Goal: Task Accomplishment & Management: Use online tool/utility

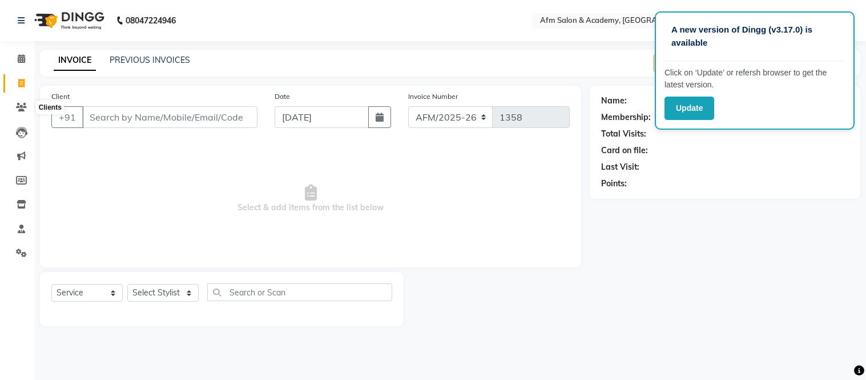
click at [21, 107] on icon at bounding box center [21, 107] width 11 height 9
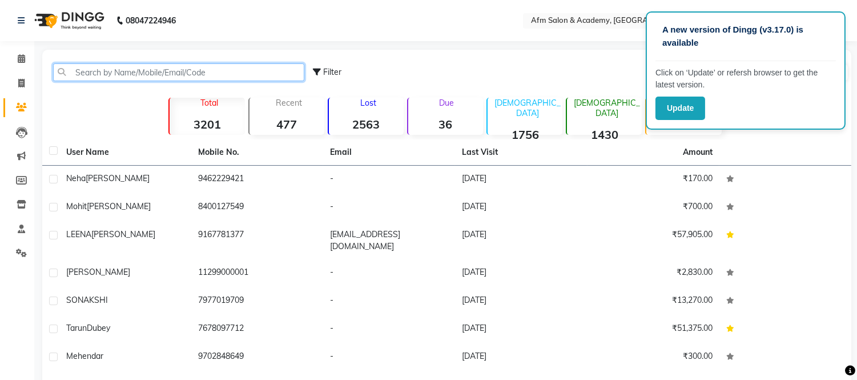
click at [125, 69] on input "text" at bounding box center [178, 72] width 251 height 18
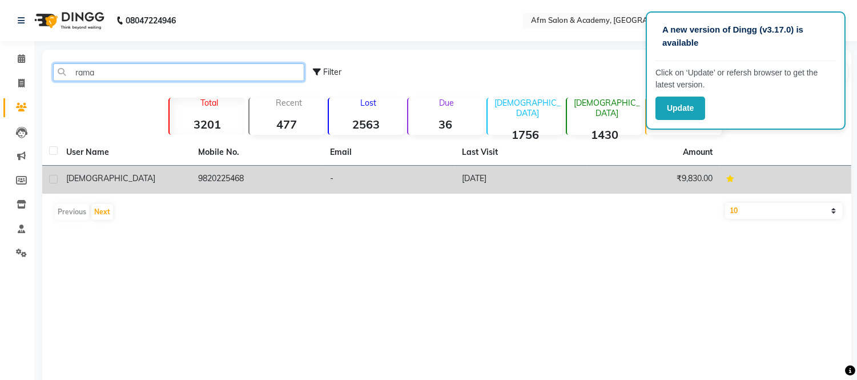
type input "rama"
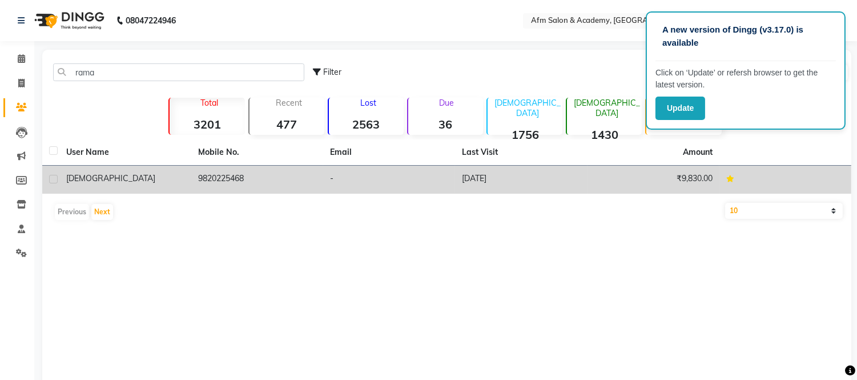
click at [140, 171] on td "[DEMOGRAPHIC_DATA]" at bounding box center [125, 180] width 132 height 28
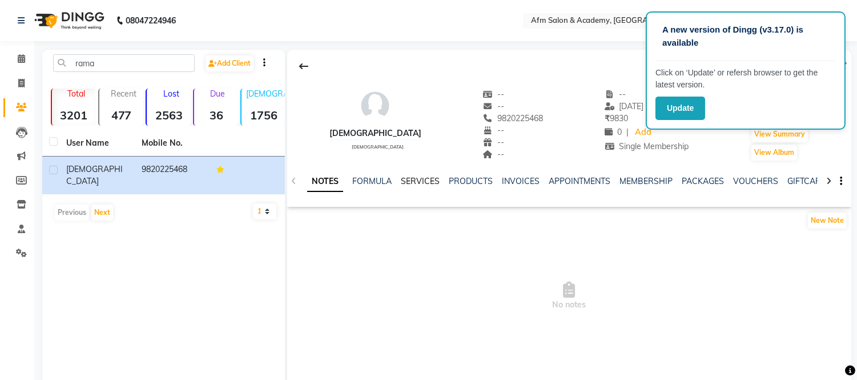
click at [411, 181] on link "SERVICES" at bounding box center [420, 181] width 39 height 10
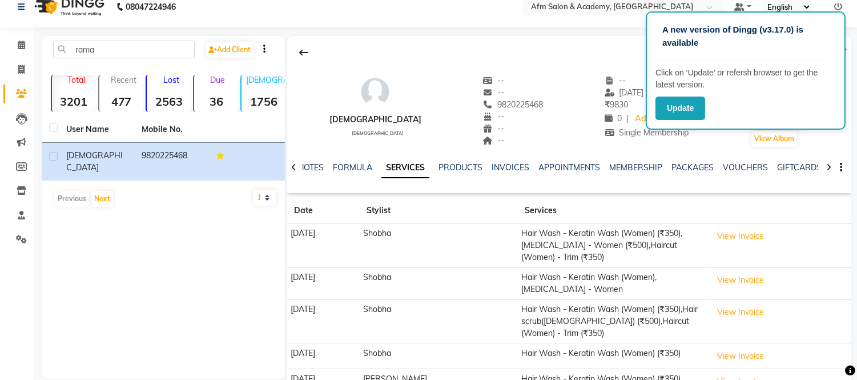
scroll to position [2, 0]
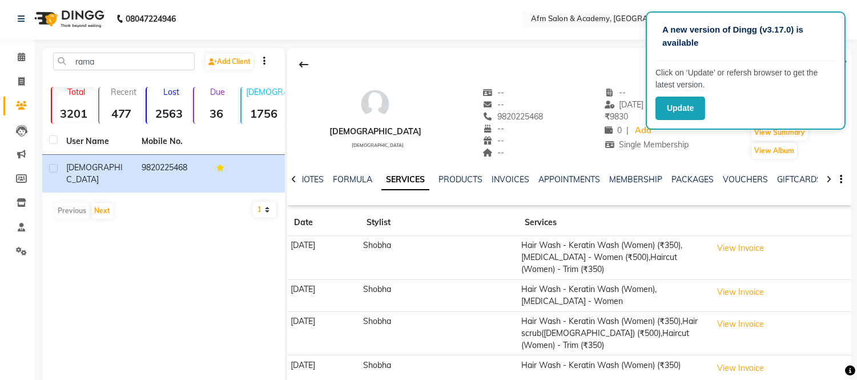
click at [628, 190] on div "NOTES FORMULA SERVICES PRODUCTS INVOICES APPOINTMENTS MEMBERSHIP PACKAGES VOUCH…" at bounding box center [555, 184] width 497 height 21
click at [629, 179] on link "MEMBERSHIP" at bounding box center [635, 179] width 53 height 10
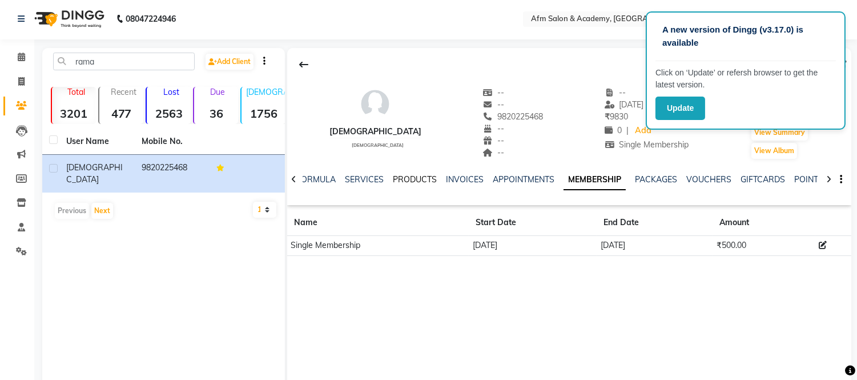
click at [409, 178] on link "PRODUCTS" at bounding box center [415, 179] width 44 height 10
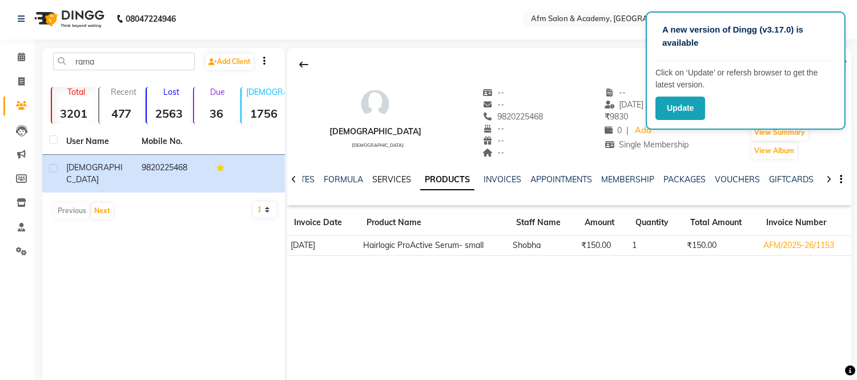
click at [389, 179] on link "SERVICES" at bounding box center [391, 179] width 39 height 10
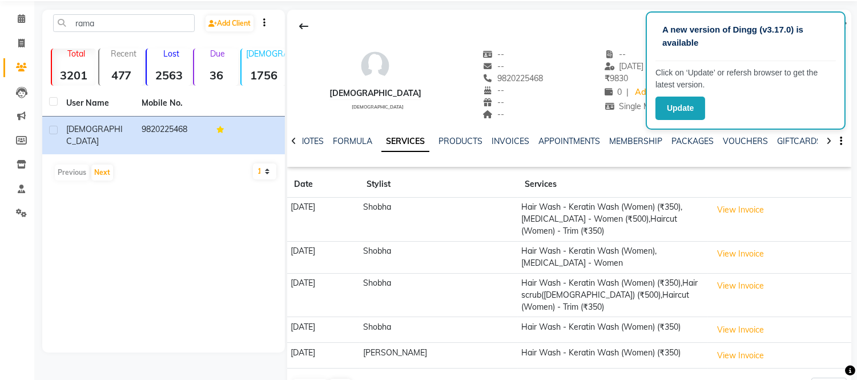
scroll to position [78, 0]
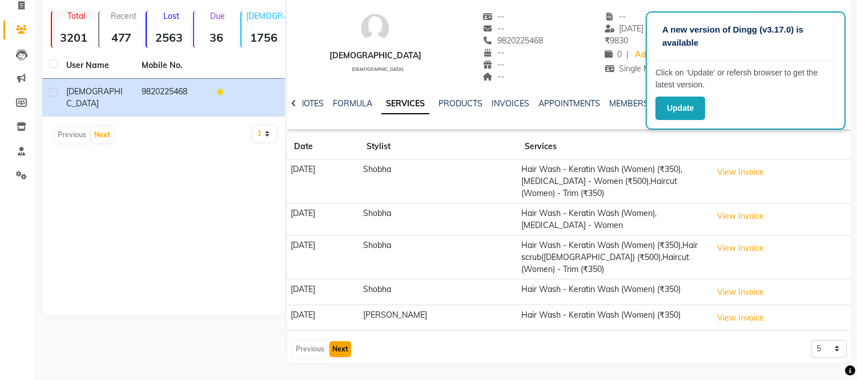
click at [339, 347] on button "Next" at bounding box center [341, 349] width 22 height 16
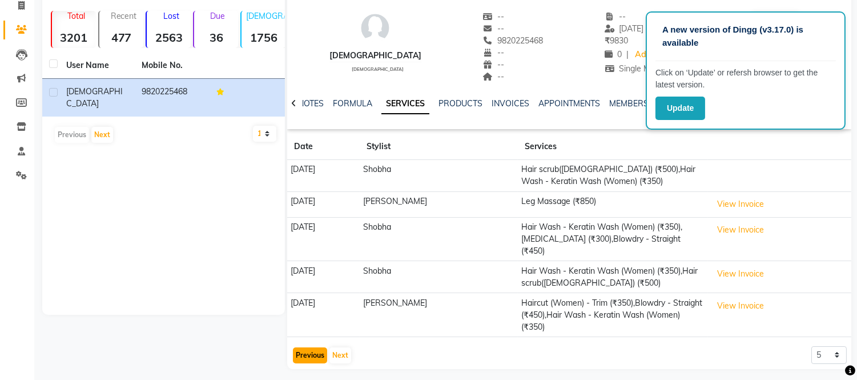
click at [299, 362] on button "Previous" at bounding box center [310, 355] width 34 height 16
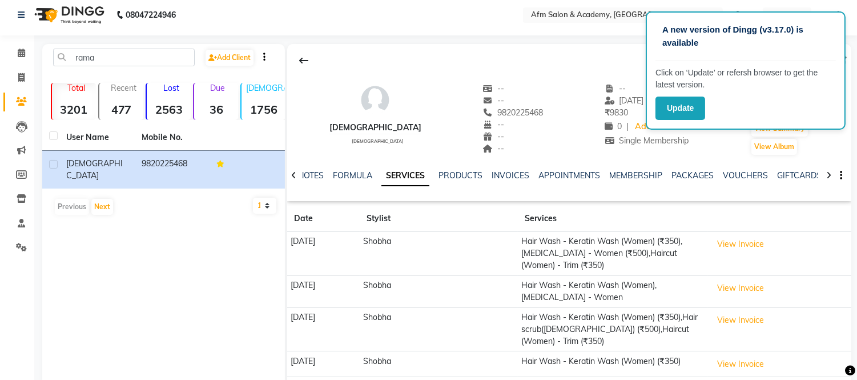
scroll to position [0, 0]
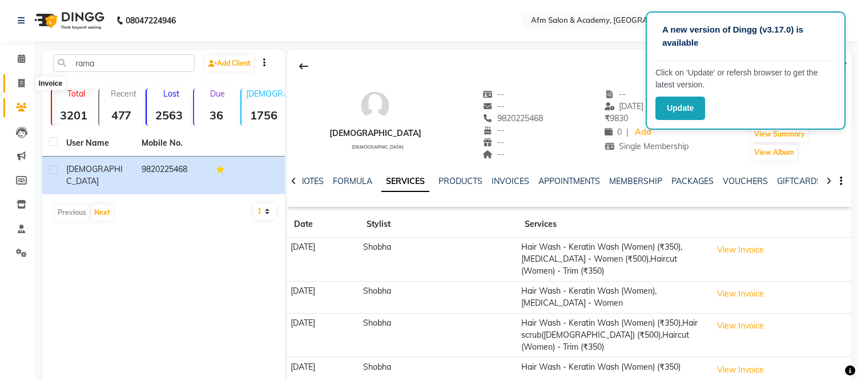
click at [18, 81] on icon at bounding box center [21, 83] width 6 height 9
select select "service"
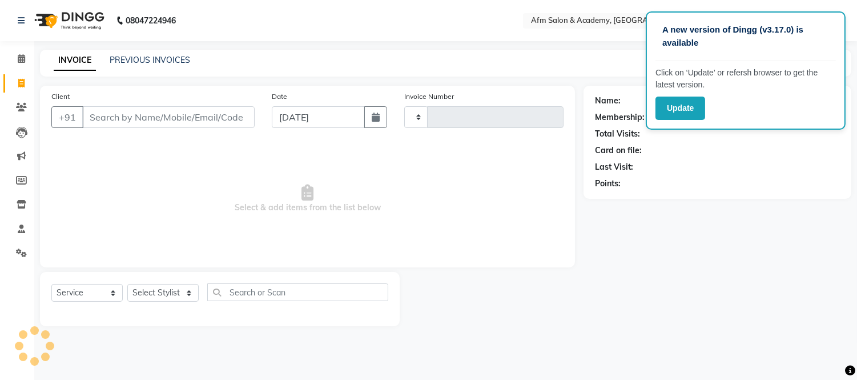
type input "1358"
select select "3437"
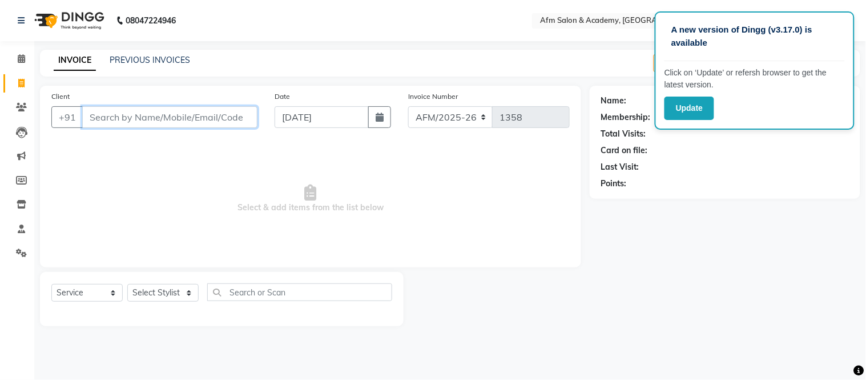
click at [162, 113] on input "Client" at bounding box center [169, 117] width 175 height 22
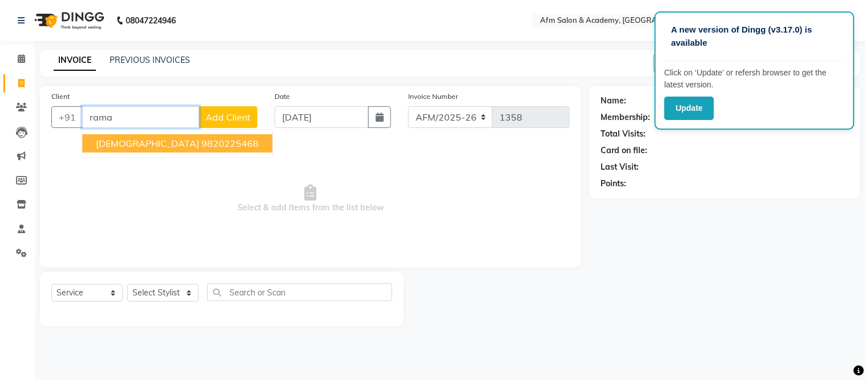
click at [202, 143] on ngb-highlight "9820225468" at bounding box center [230, 143] width 57 height 11
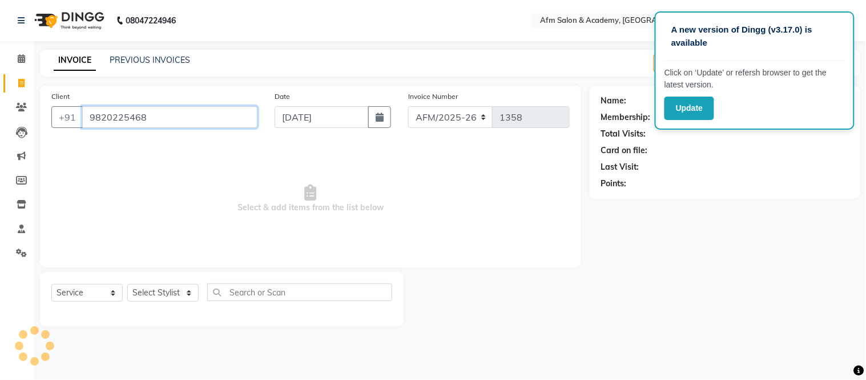
type input "9820225468"
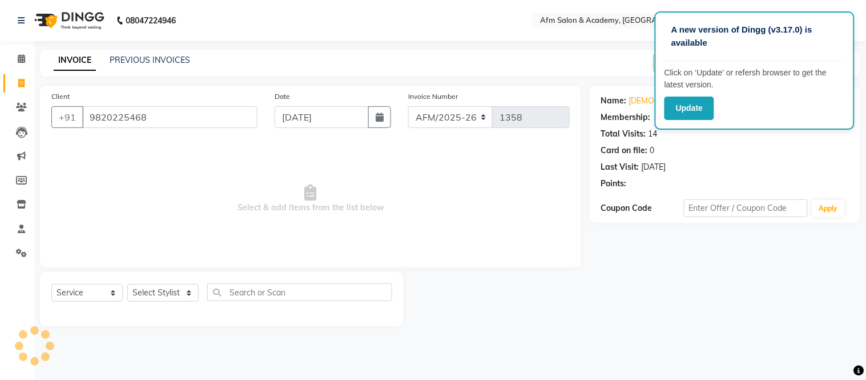
select select "2: Object"
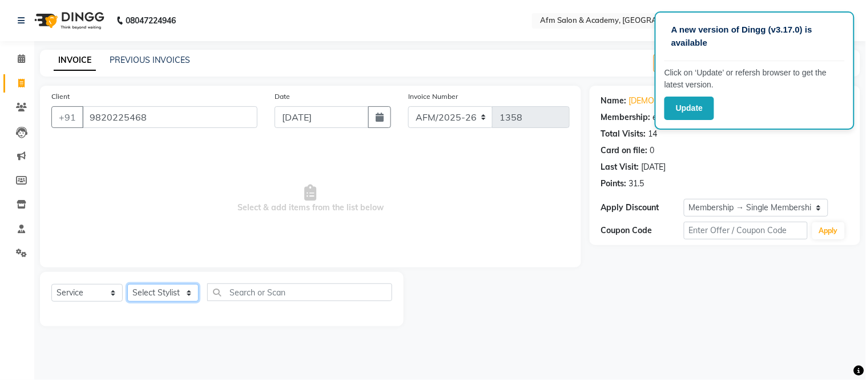
click at [186, 290] on select "Select Stylist AFM [PERSON_NAME] [PERSON_NAME] [PERSON_NAME] Front Desk [PERSON…" at bounding box center [162, 293] width 71 height 18
select select "77676"
click at [127, 284] on select "Select Stylist AFM [PERSON_NAME] [PERSON_NAME] [PERSON_NAME] Front Desk [PERSON…" at bounding box center [162, 293] width 71 height 18
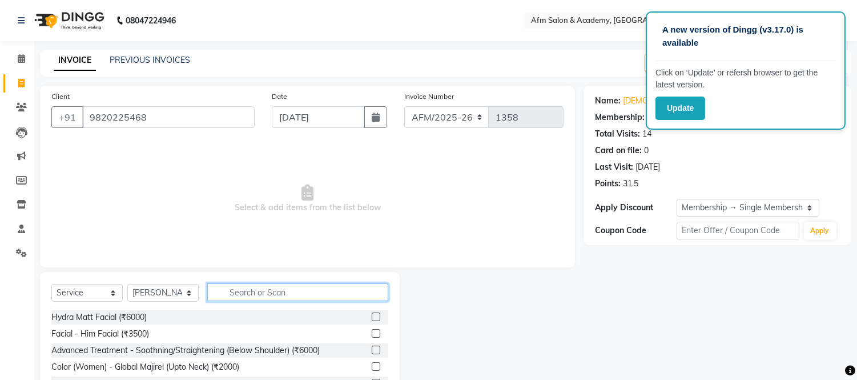
click at [259, 286] on input "text" at bounding box center [297, 292] width 181 height 18
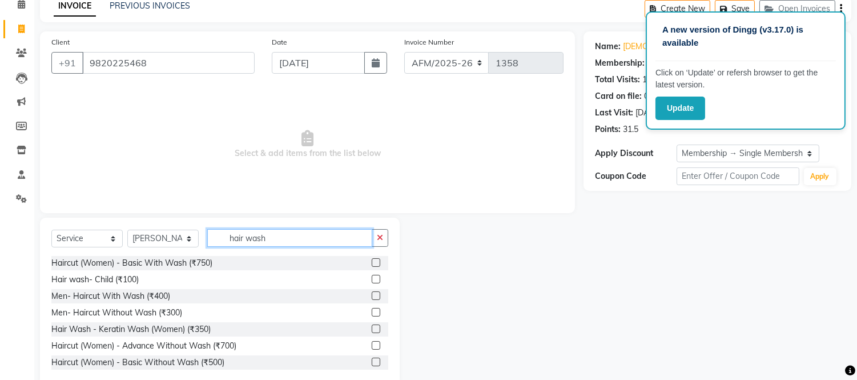
scroll to position [77, 0]
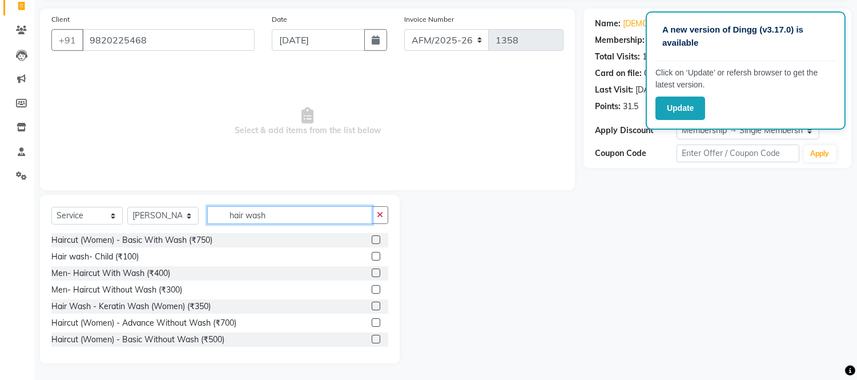
type input "hair wash"
click at [372, 306] on label at bounding box center [376, 306] width 9 height 9
click at [372, 306] on input "checkbox" at bounding box center [375, 306] width 7 height 7
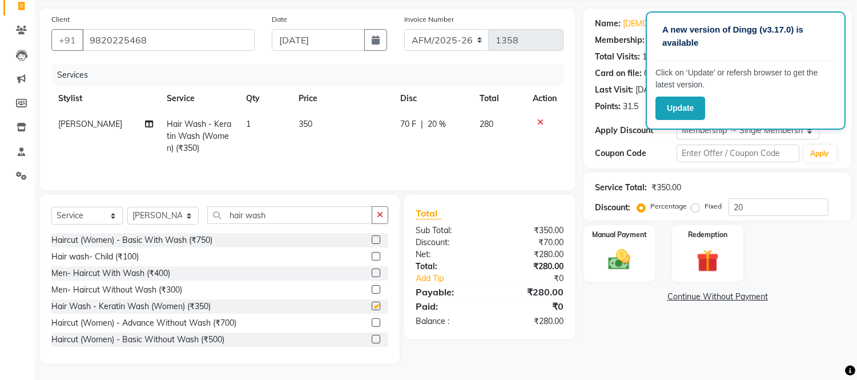
checkbox input "false"
click at [281, 213] on input "hair wash" at bounding box center [289, 215] width 165 height 18
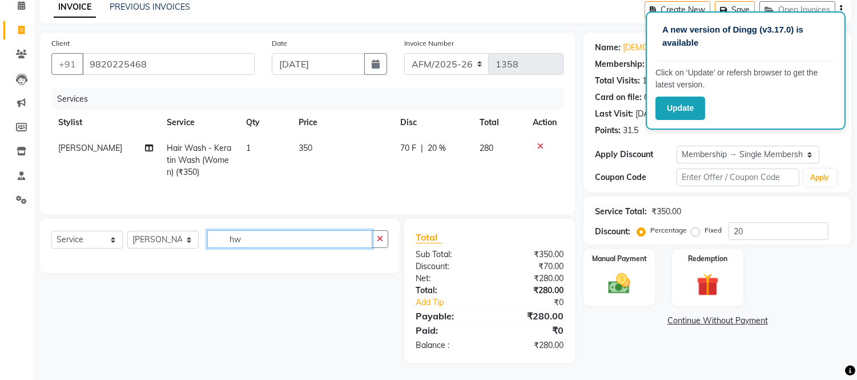
scroll to position [54, 0]
type input "h"
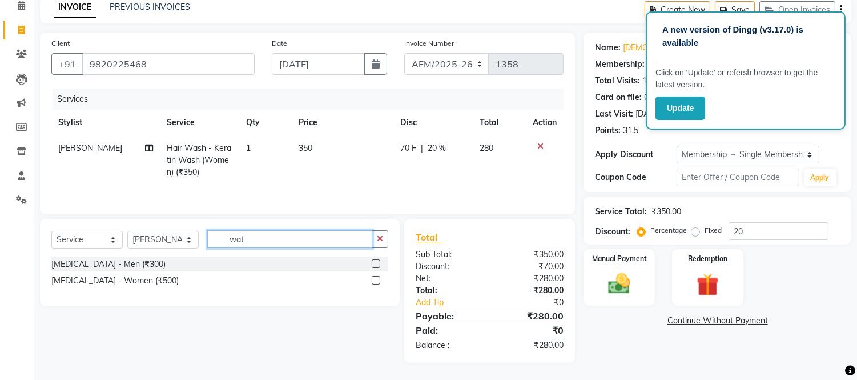
type input "wat"
click at [374, 282] on label at bounding box center [376, 280] width 9 height 9
click at [374, 282] on input "checkbox" at bounding box center [375, 280] width 7 height 7
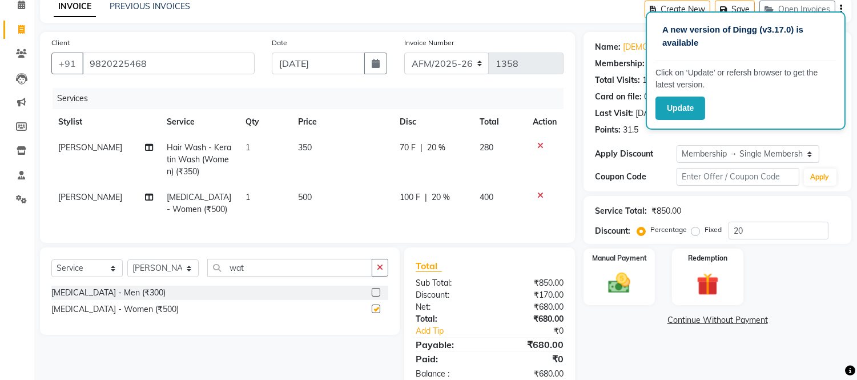
checkbox input "false"
click at [619, 275] on img at bounding box center [620, 283] width 38 height 27
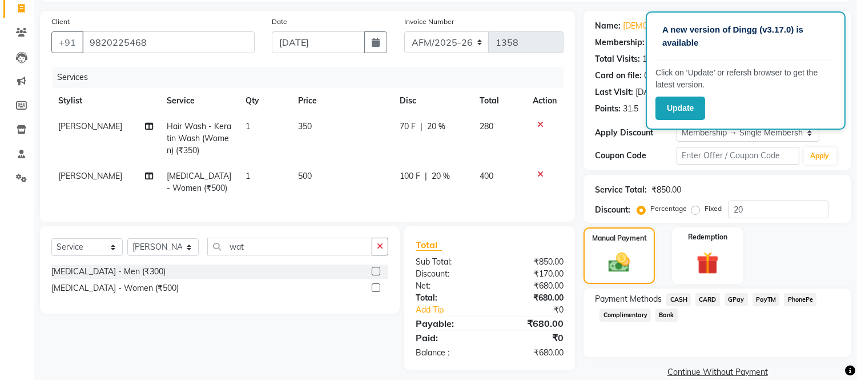
scroll to position [92, 0]
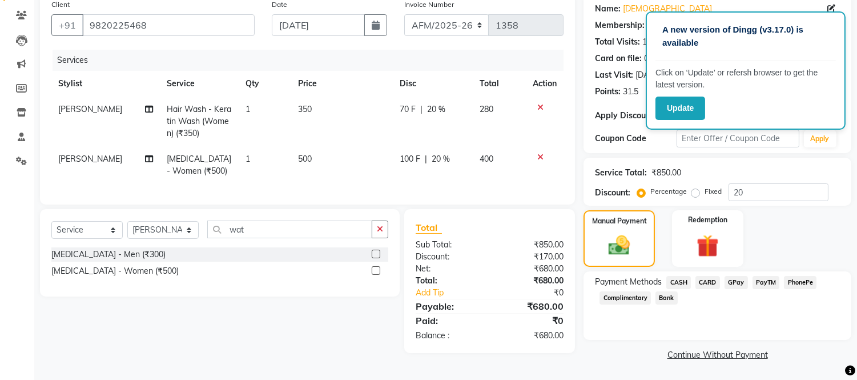
click at [678, 282] on span "CASH" at bounding box center [678, 282] width 25 height 13
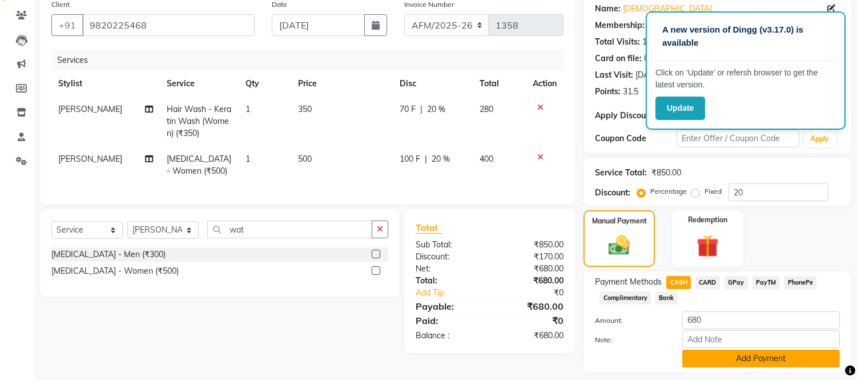
click at [736, 355] on button "Add Payment" at bounding box center [761, 359] width 158 height 18
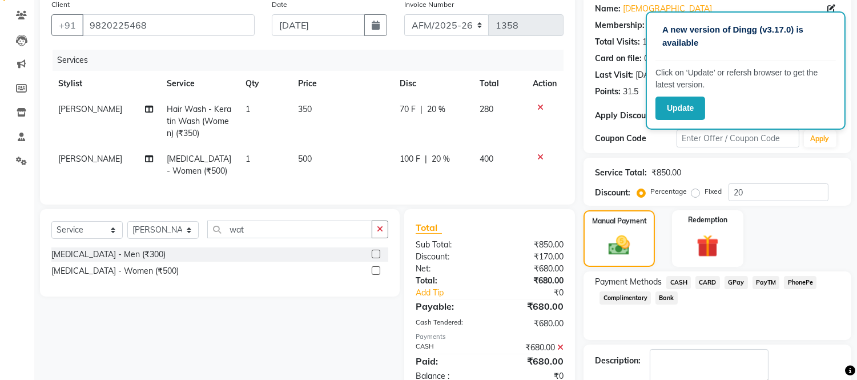
scroll to position [172, 0]
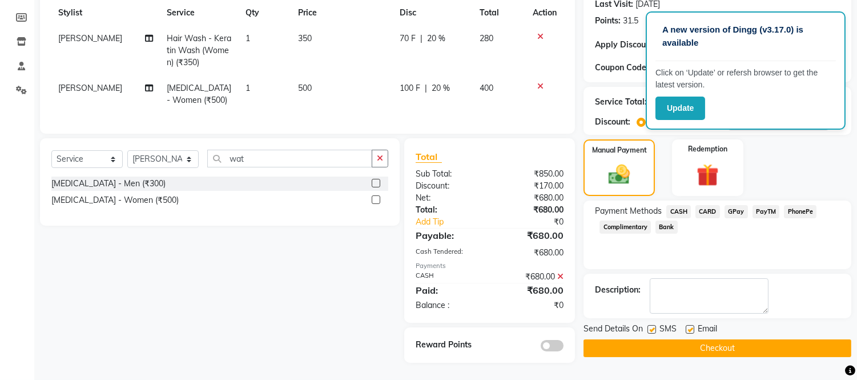
click at [721, 340] on button "Checkout" at bounding box center [718, 348] width 268 height 18
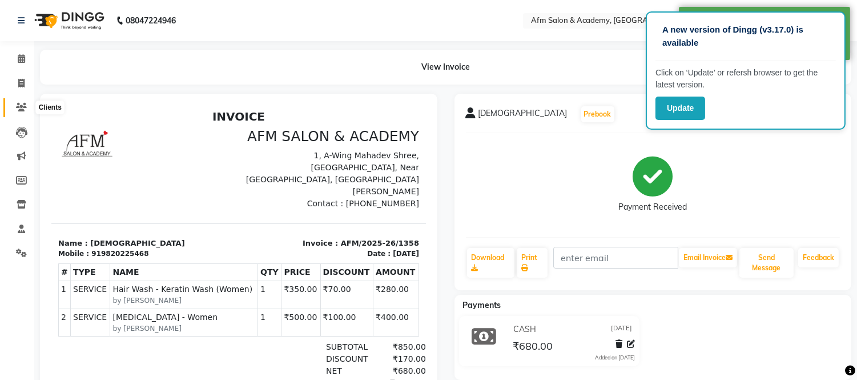
click at [18, 106] on icon at bounding box center [21, 107] width 11 height 9
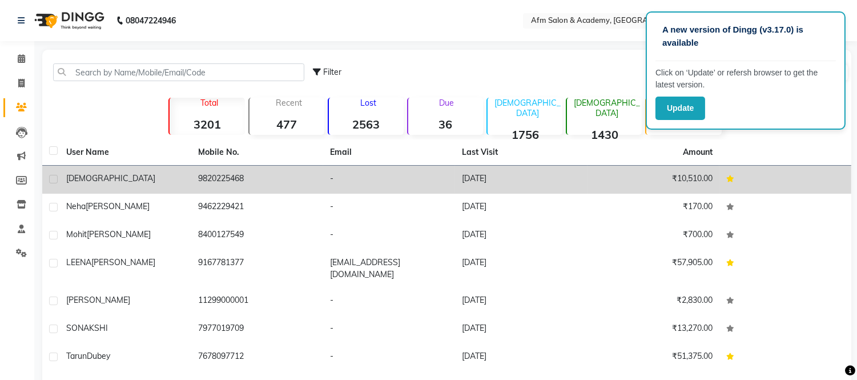
click at [174, 173] on div "[DEMOGRAPHIC_DATA]" at bounding box center [125, 178] width 118 height 12
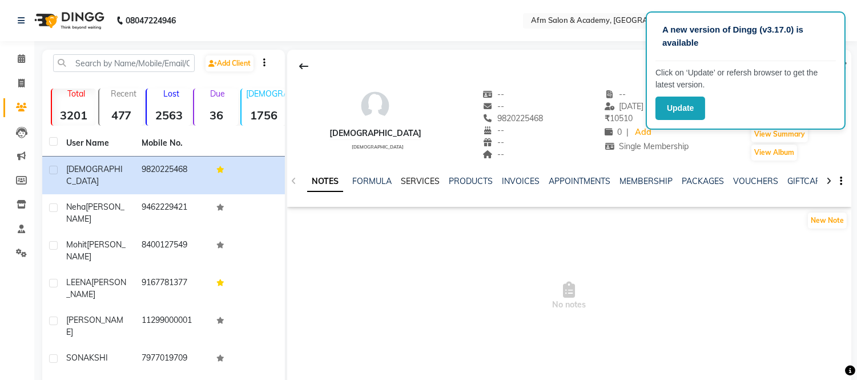
click at [421, 186] on link "SERVICES" at bounding box center [420, 181] width 39 height 10
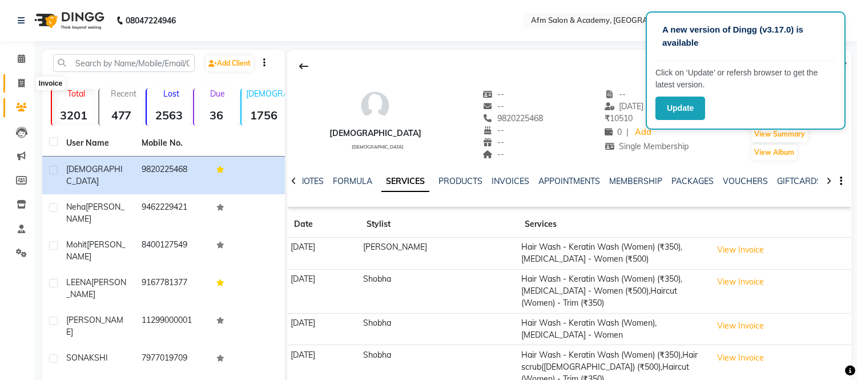
click at [19, 86] on icon at bounding box center [21, 83] width 6 height 9
select select "service"
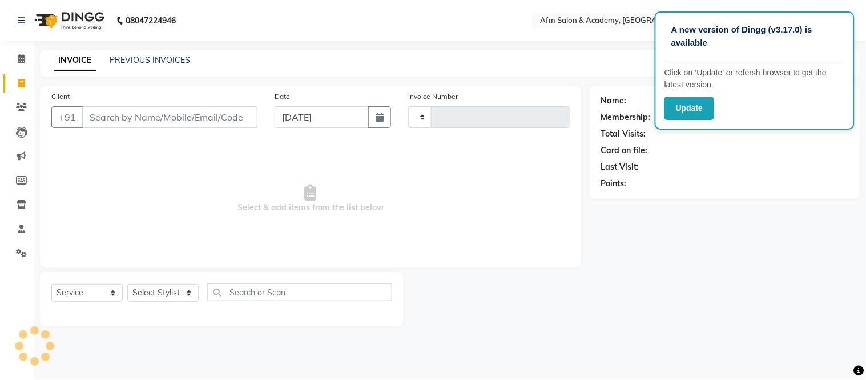
type input "1359"
select select "3437"
